Goal: Book appointment/travel/reservation

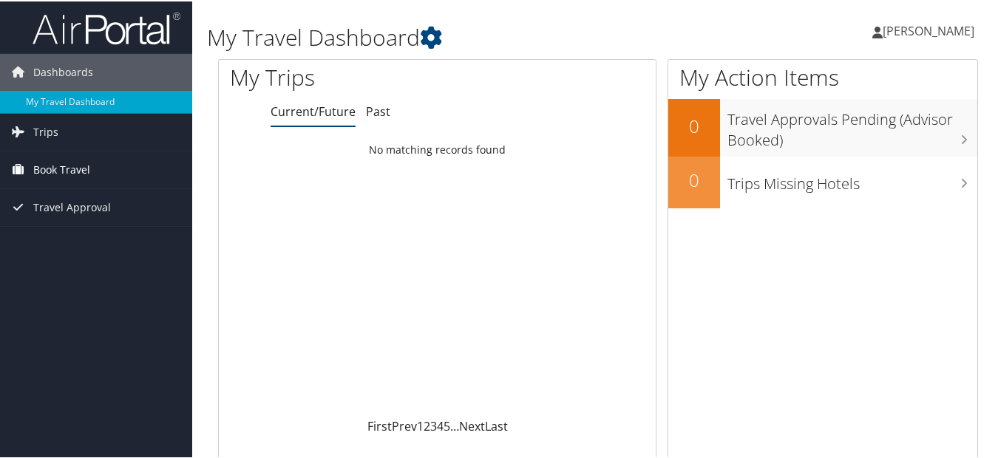
click at [75, 172] on span "Book Travel" at bounding box center [61, 168] width 57 height 37
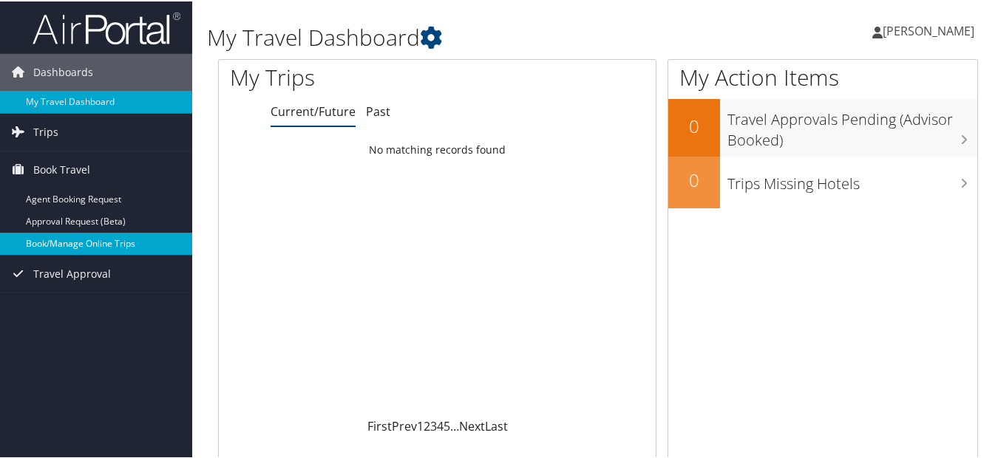
click at [132, 244] on link "Book/Manage Online Trips" at bounding box center [96, 242] width 192 height 22
click at [90, 243] on link "Book/Manage Online Trips" at bounding box center [96, 242] width 192 height 22
